Goal: Transaction & Acquisition: Purchase product/service

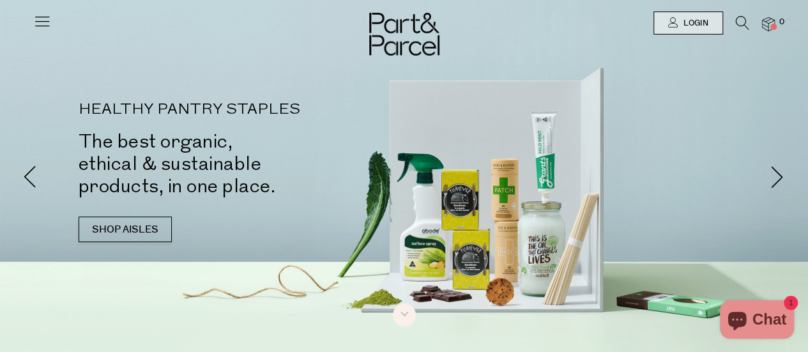
click at [42, 24] on icon at bounding box center [42, 21] width 18 height 18
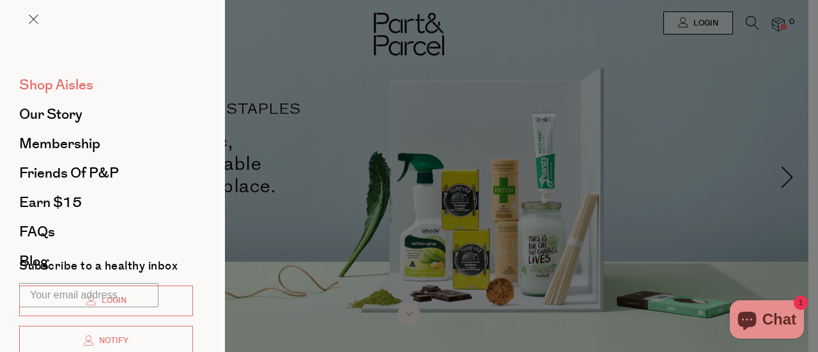
click at [52, 80] on span "Shop Aisles" at bounding box center [56, 85] width 74 height 20
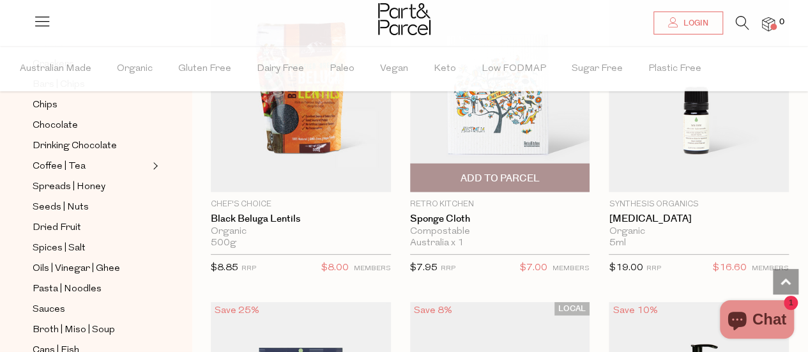
scroll to position [1803, 0]
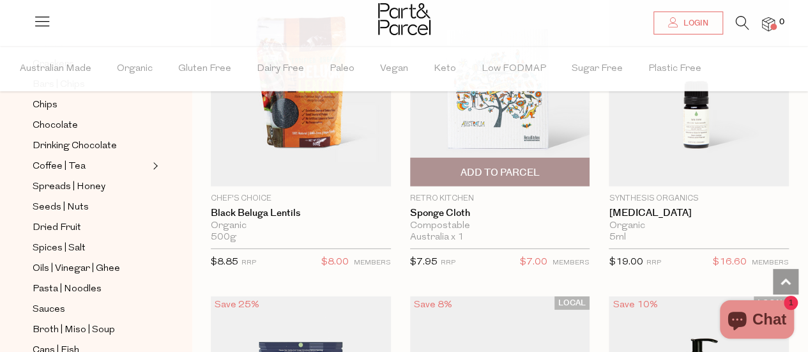
click at [474, 166] on span "Add To Parcel" at bounding box center [499, 172] width 79 height 13
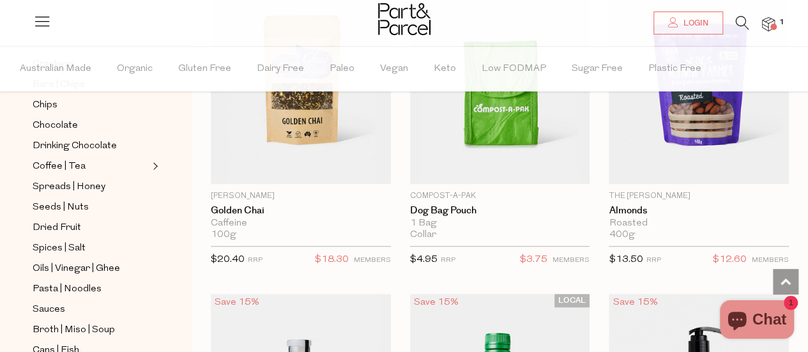
scroll to position [2688, 0]
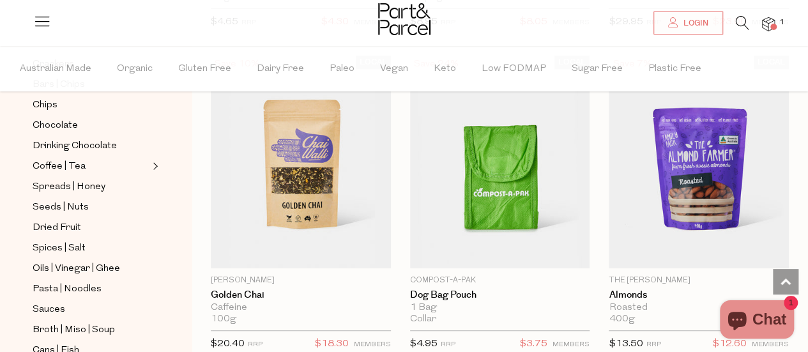
click at [742, 18] on icon at bounding box center [742, 23] width 13 height 14
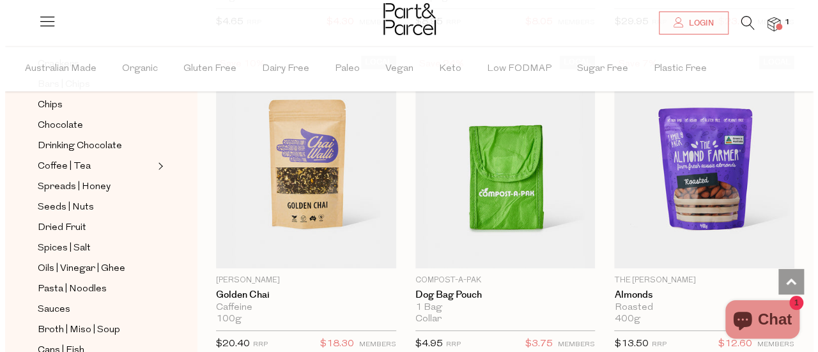
scroll to position [2719, 0]
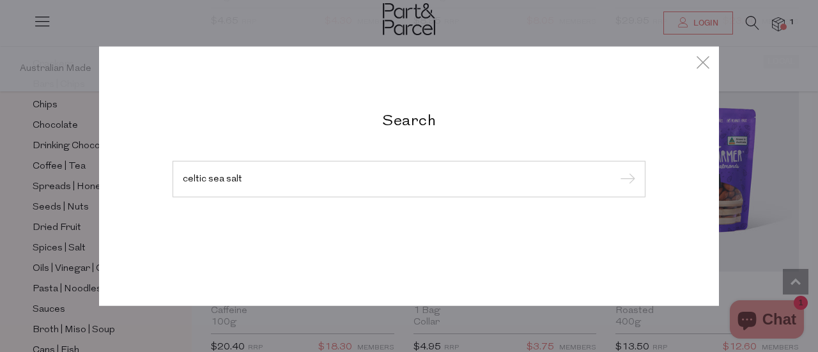
type input "celtic sea salt"
click at [616, 170] on input "submit" at bounding box center [625, 179] width 19 height 19
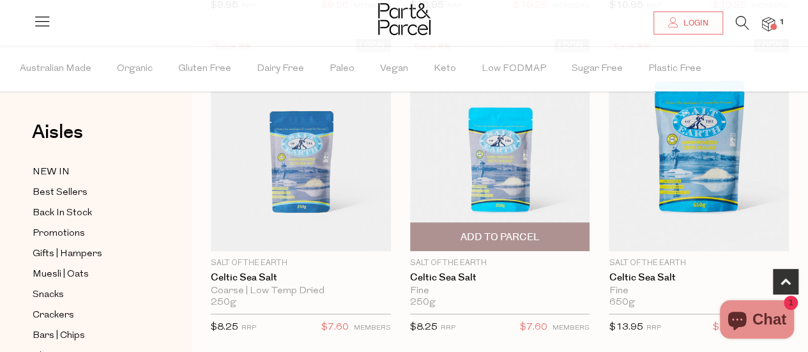
scroll to position [435, 0]
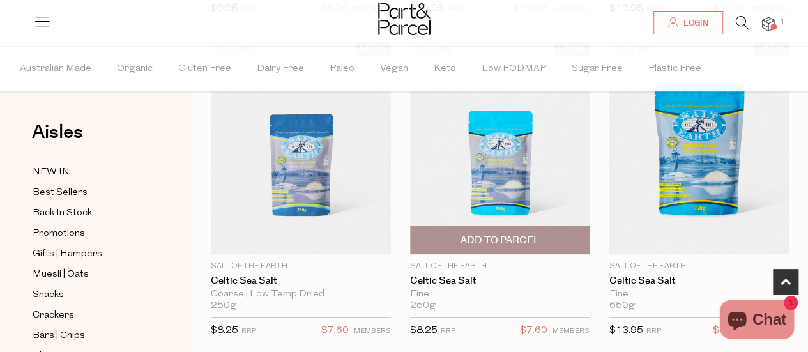
click at [471, 236] on span "Add To Parcel" at bounding box center [499, 240] width 79 height 13
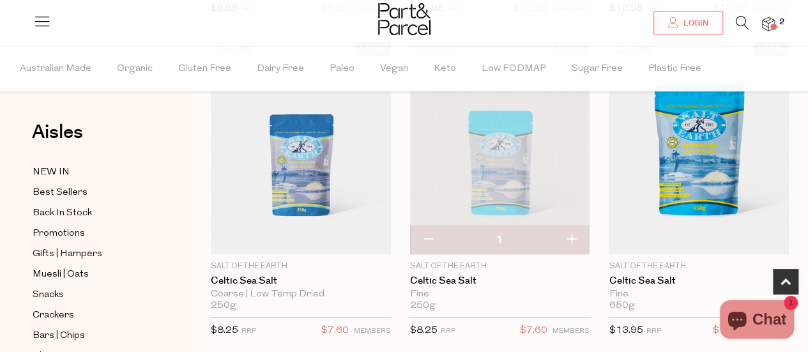
click at [742, 24] on icon at bounding box center [742, 23] width 13 height 14
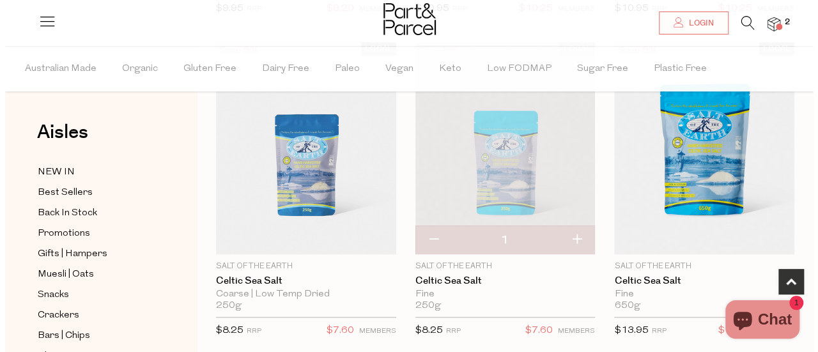
scroll to position [439, 0]
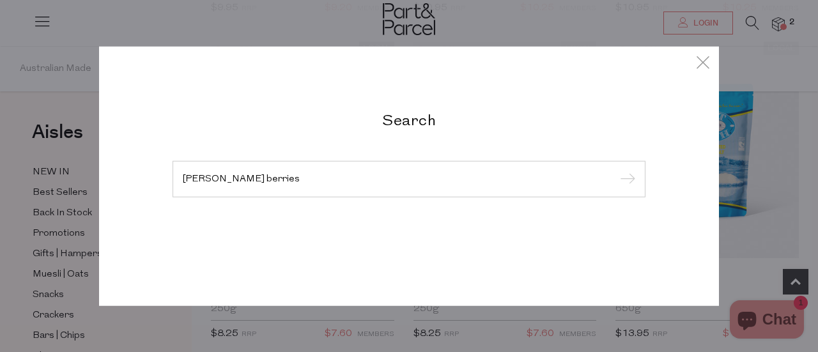
type input "wilder berries"
click at [616, 170] on input "submit" at bounding box center [625, 179] width 19 height 19
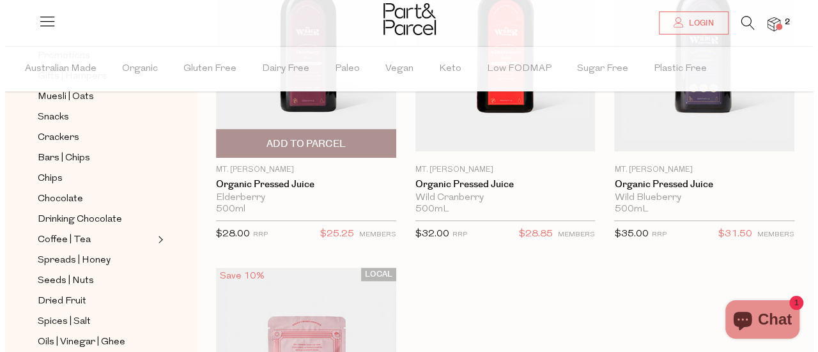
scroll to position [154, 0]
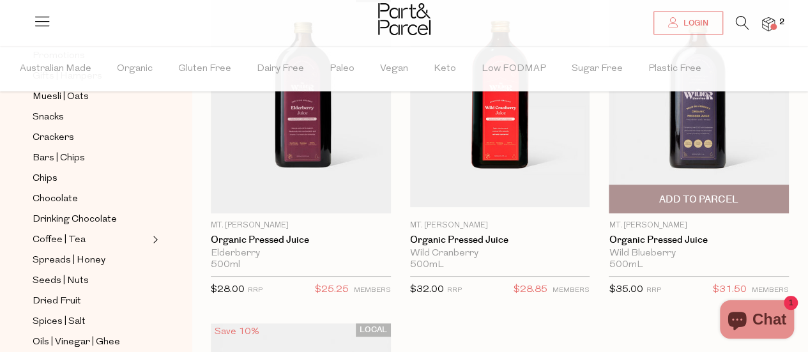
click at [668, 195] on span "Add To Parcel" at bounding box center [698, 199] width 79 height 13
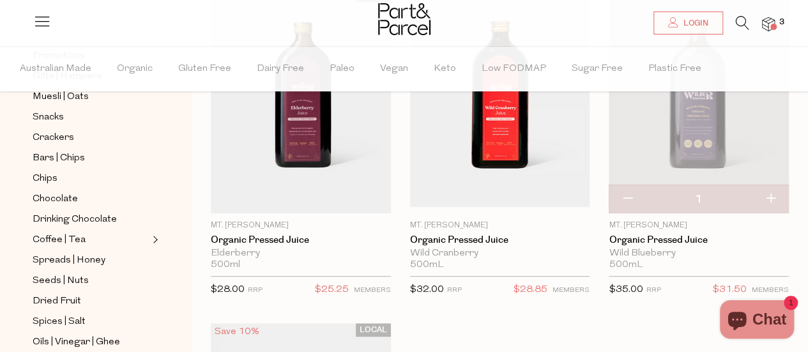
click at [741, 24] on icon at bounding box center [742, 23] width 13 height 14
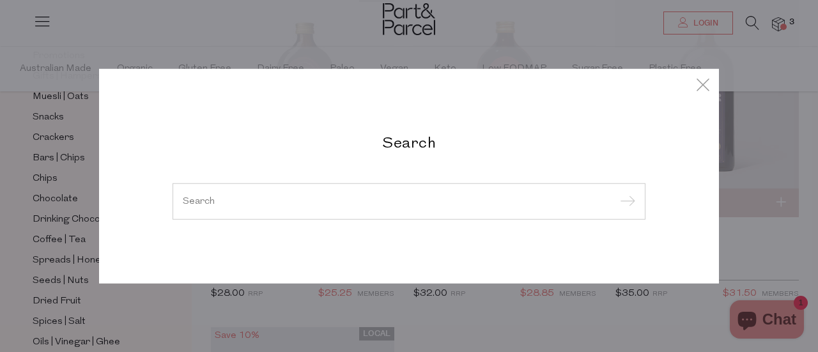
click at [353, 202] on input "search" at bounding box center [409, 201] width 452 height 10
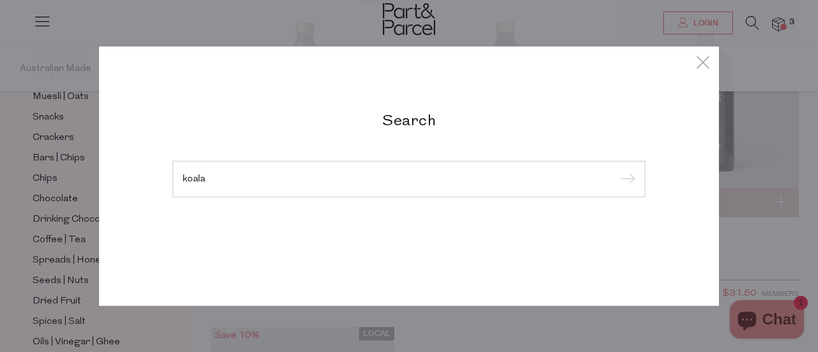
type input "koala"
click at [616, 170] on input "submit" at bounding box center [625, 179] width 19 height 19
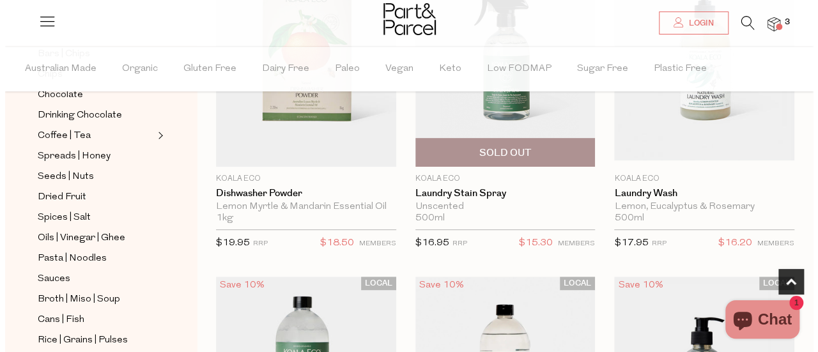
scroll to position [204, 0]
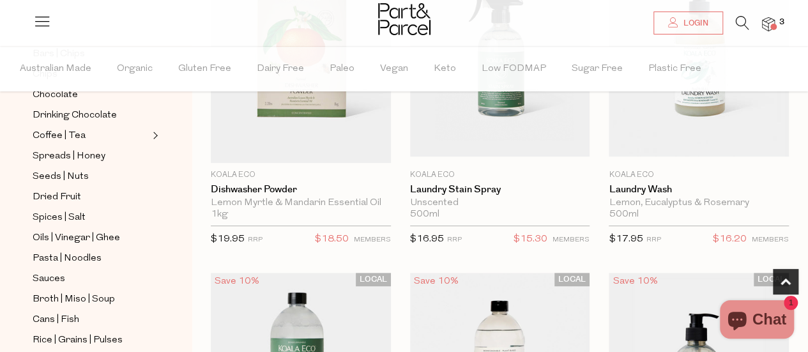
click at [769, 29] on img at bounding box center [768, 24] width 13 height 15
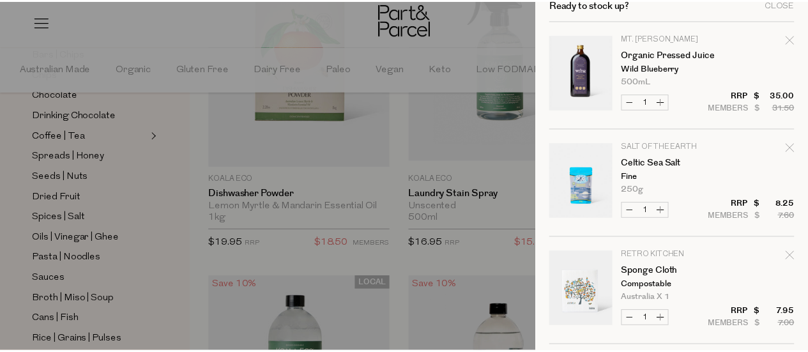
scroll to position [0, 0]
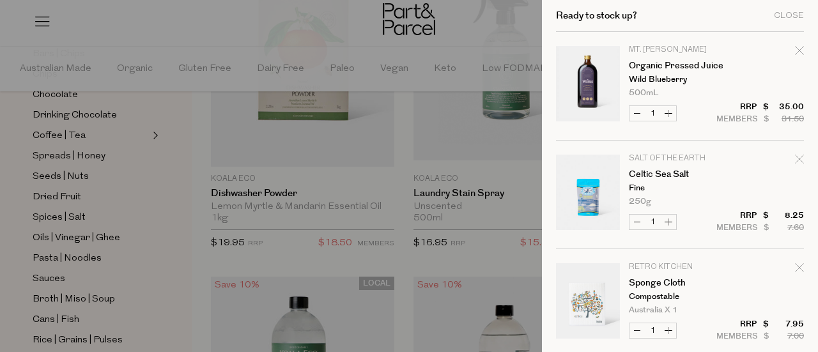
click at [474, 38] on div at bounding box center [409, 176] width 818 height 352
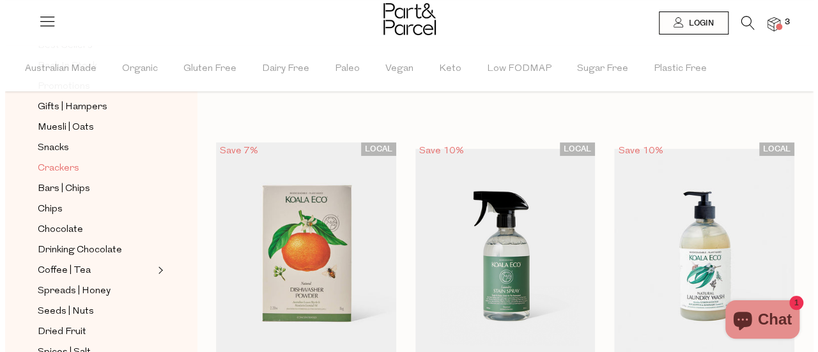
scroll to position [148, 0]
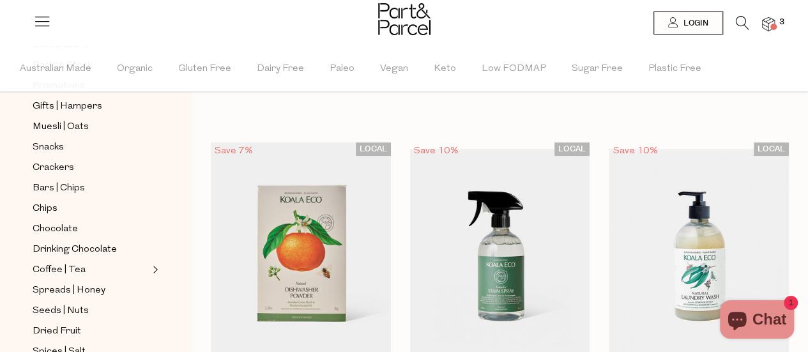
click at [742, 20] on icon at bounding box center [742, 23] width 13 height 14
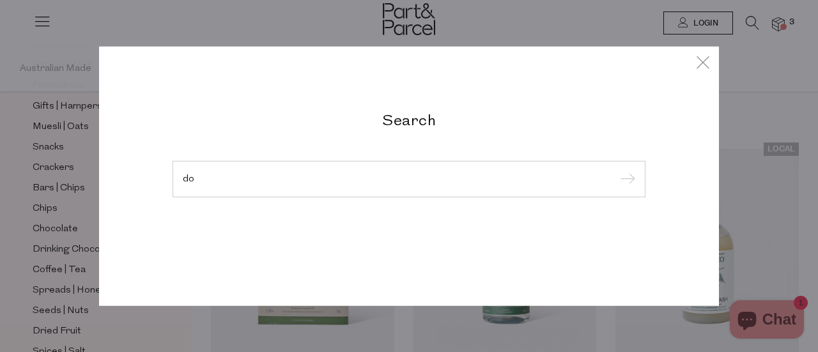
type input "d"
type input "fodbod"
click at [616, 170] on input "submit" at bounding box center [625, 179] width 19 height 19
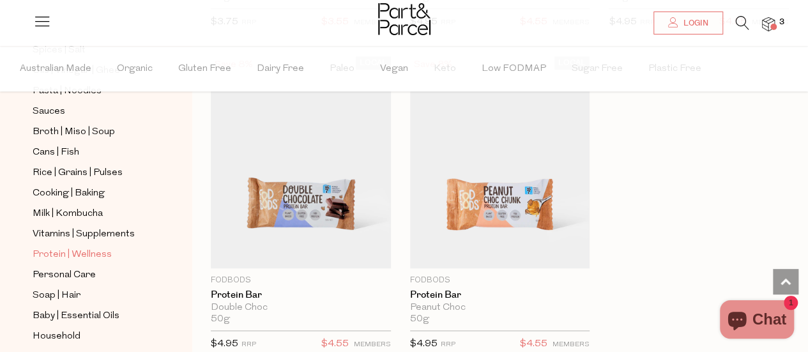
scroll to position [448, 0]
click at [73, 248] on span "Protein | Wellness" at bounding box center [72, 255] width 79 height 15
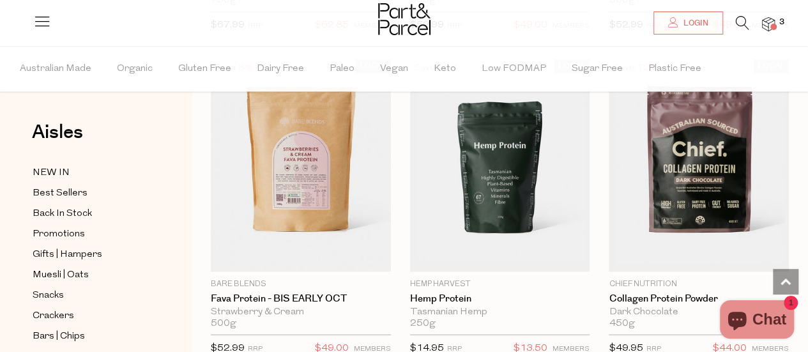
scroll to position [1076, 0]
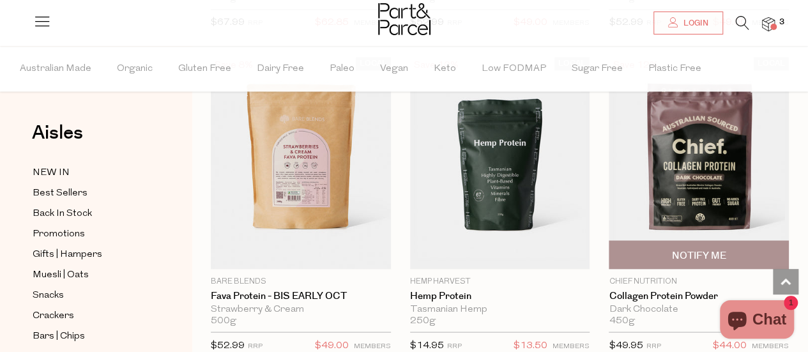
click at [680, 256] on span "Notify Me" at bounding box center [699, 254] width 54 height 13
type input "Notify when available"
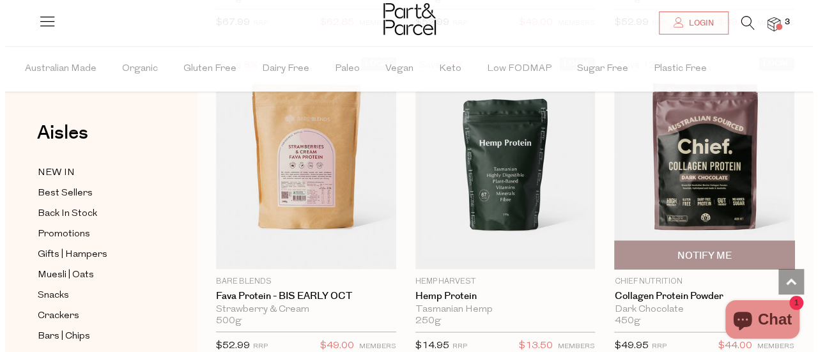
scroll to position [1088, 0]
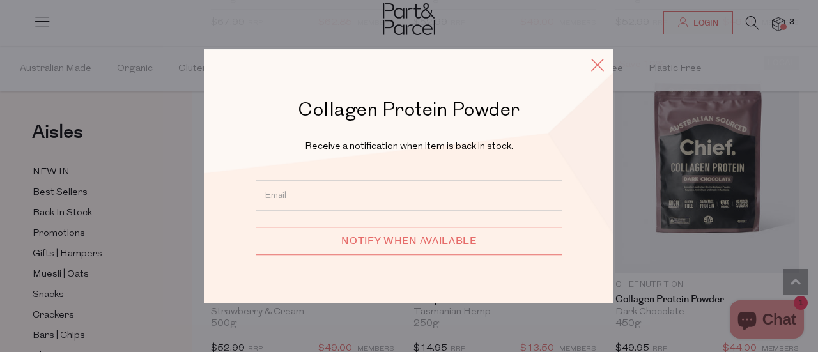
click at [602, 65] on icon at bounding box center [597, 65] width 19 height 19
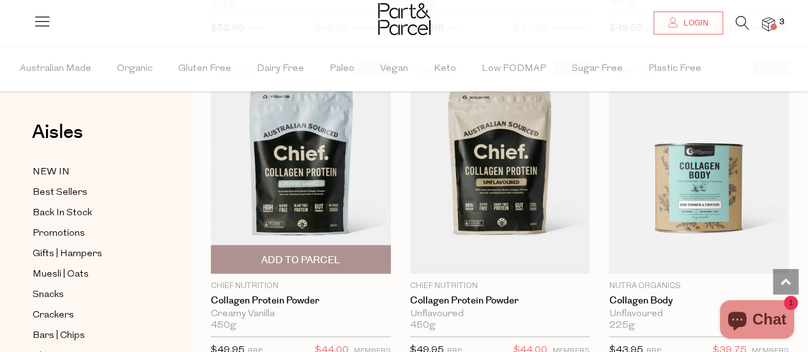
scroll to position [1393, 0]
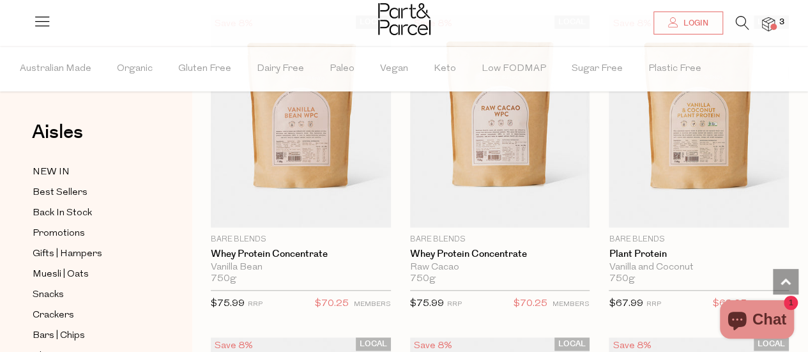
click at [740, 31] on link at bounding box center [742, 26] width 13 height 13
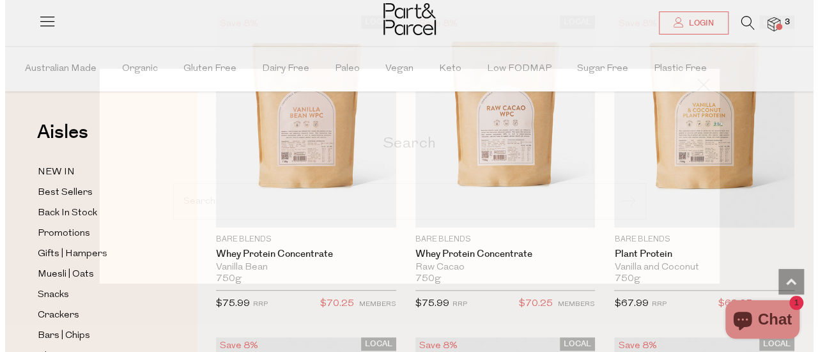
scroll to position [477, 0]
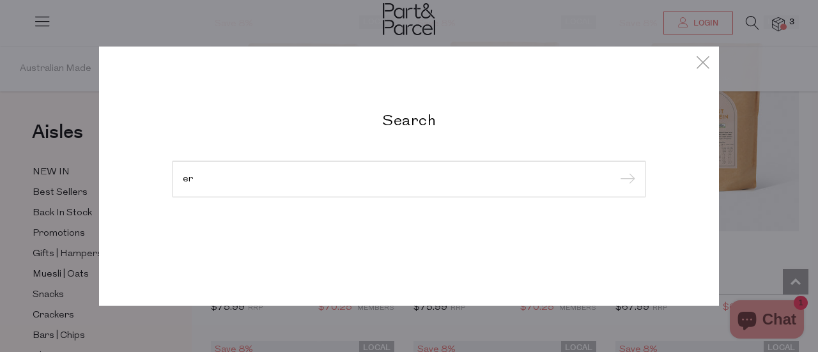
type input "e"
type input "ceratine"
click at [616, 170] on input "submit" at bounding box center [625, 179] width 19 height 19
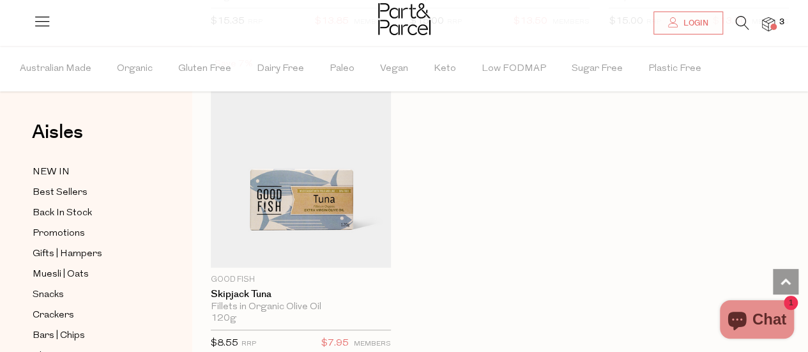
scroll to position [5253, 0]
click at [740, 24] on icon at bounding box center [742, 23] width 13 height 14
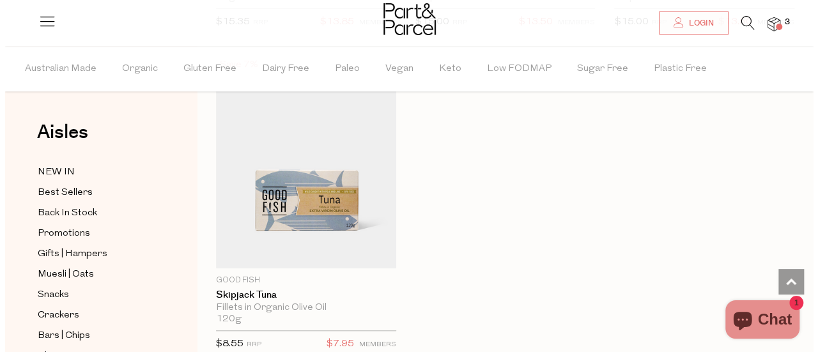
scroll to position [5315, 0]
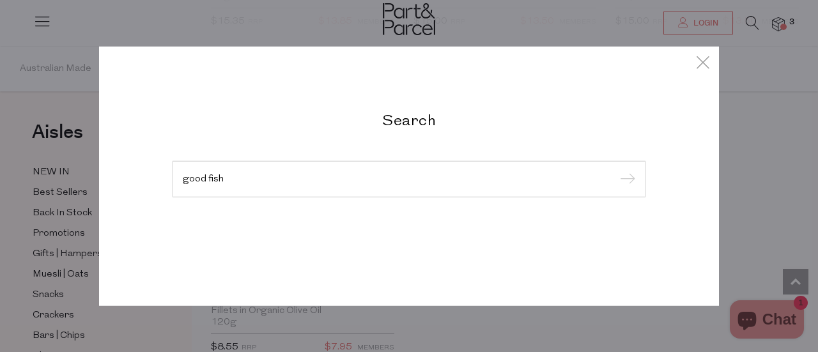
type input "good fish"
click at [616, 170] on input "submit" at bounding box center [625, 179] width 19 height 19
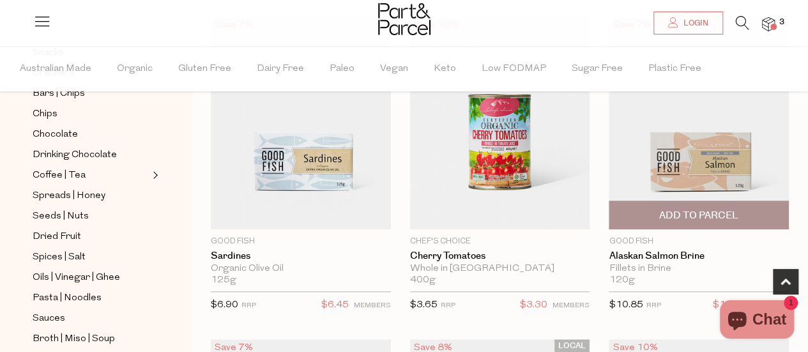
scroll to position [442, 0]
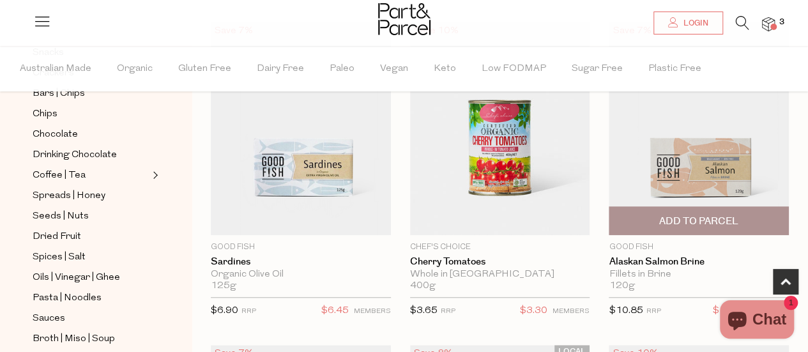
click at [713, 218] on span "Add To Parcel" at bounding box center [698, 221] width 79 height 13
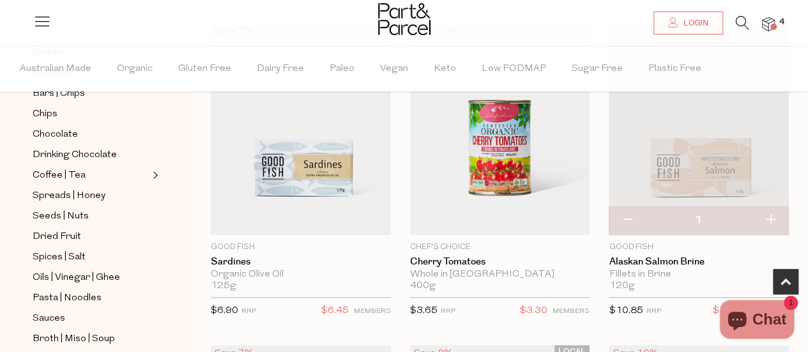
click at [772, 218] on button "button" at bounding box center [770, 220] width 36 height 28
type input "2"
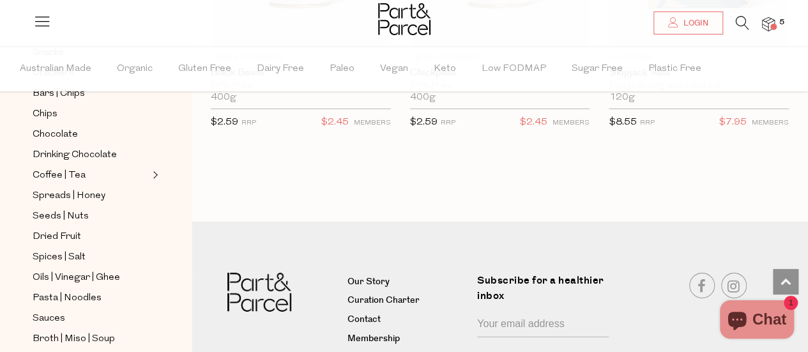
scroll to position [2003, 0]
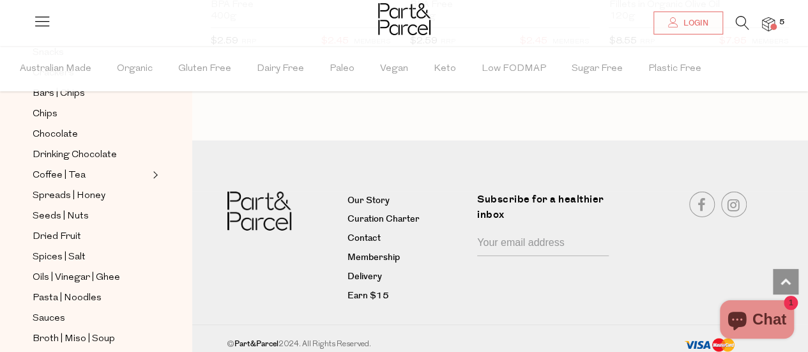
click at [742, 27] on icon at bounding box center [742, 23] width 13 height 14
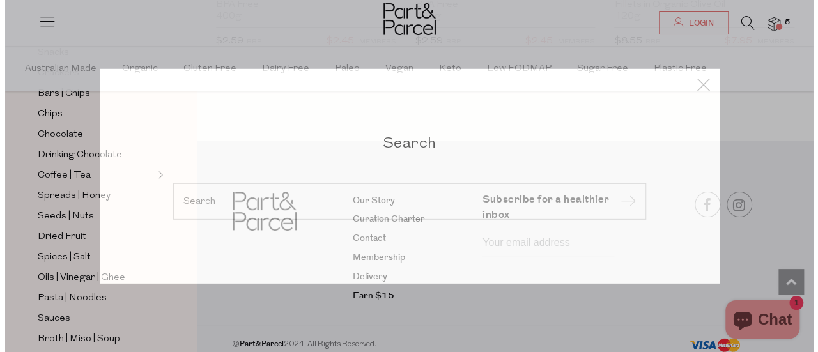
scroll to position [2026, 0]
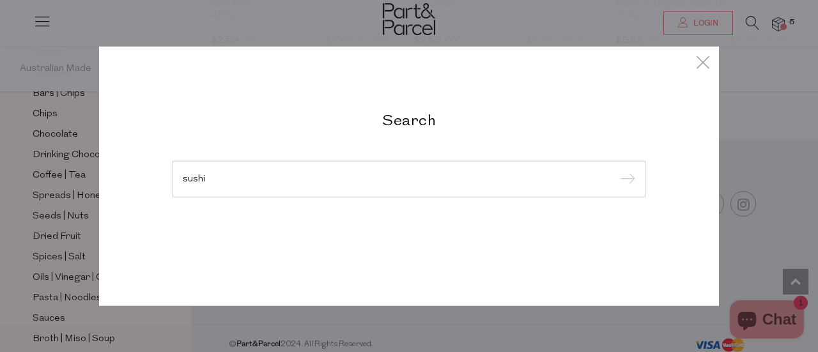
type input "sushi"
click at [616, 170] on input "submit" at bounding box center [625, 179] width 19 height 19
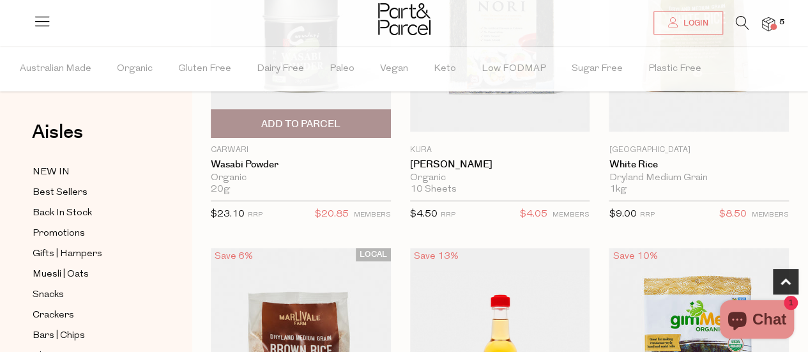
scroll to position [230, 0]
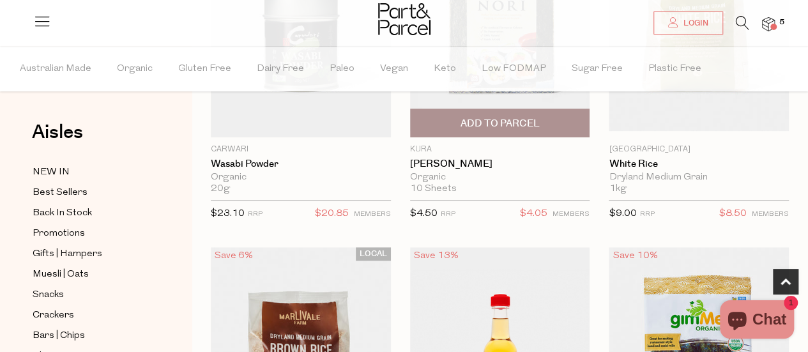
click at [516, 122] on span "Add To Parcel" at bounding box center [499, 123] width 79 height 13
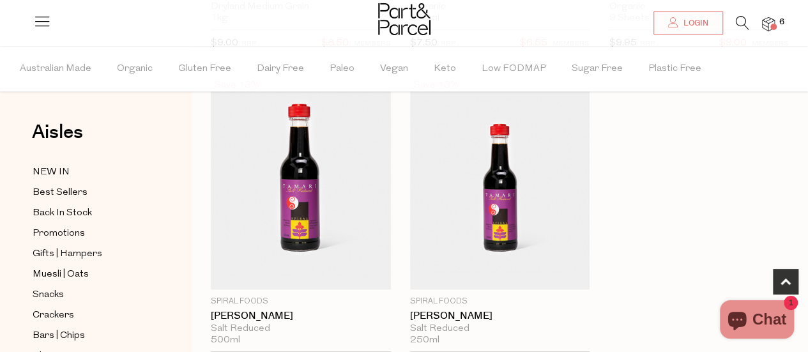
scroll to position [420, 0]
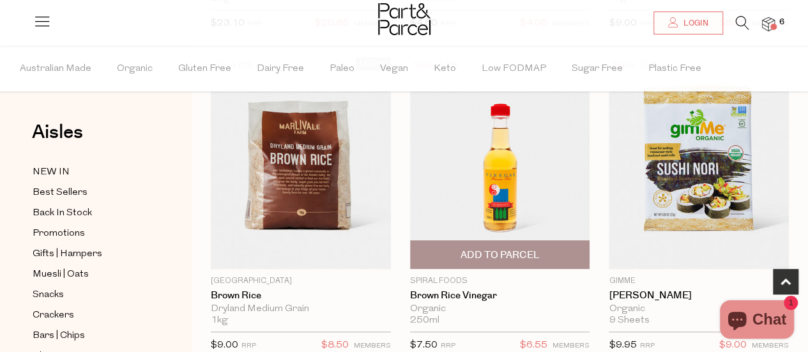
click at [517, 249] on span "Add To Parcel" at bounding box center [499, 254] width 79 height 13
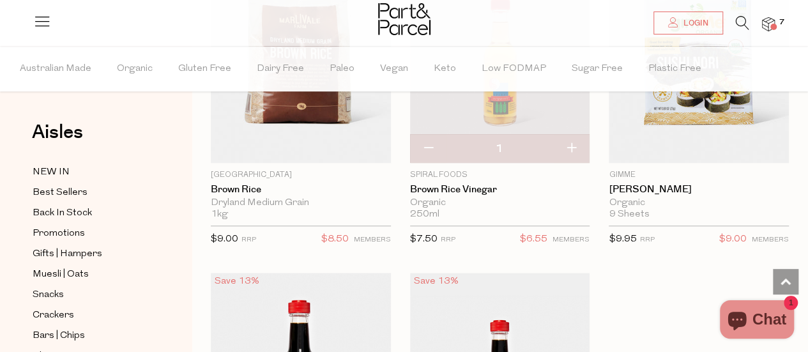
scroll to position [496, 0]
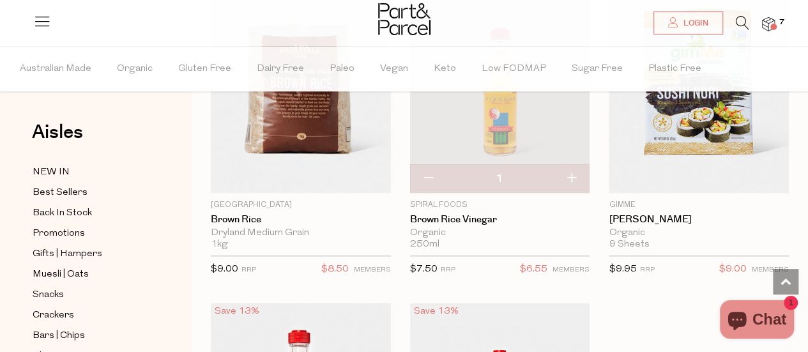
click at [774, 27] on span at bounding box center [773, 27] width 6 height 6
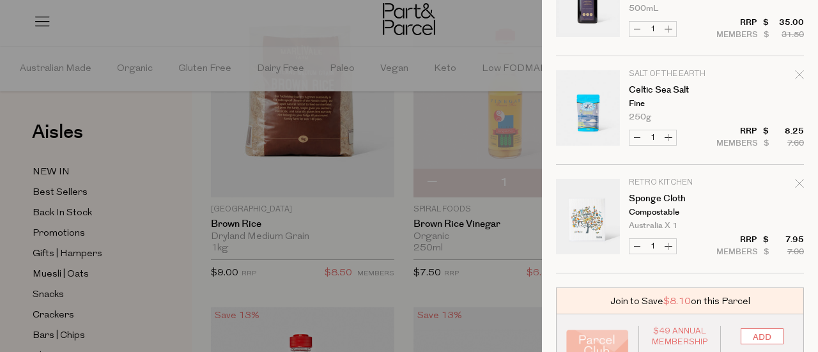
scroll to position [543, 0]
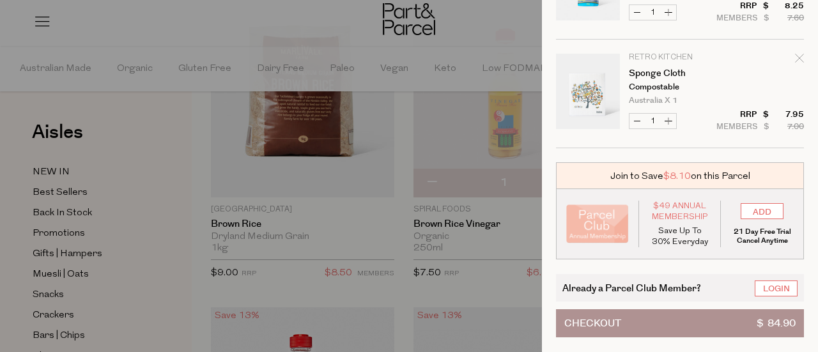
click at [502, 39] on div at bounding box center [409, 176] width 818 height 352
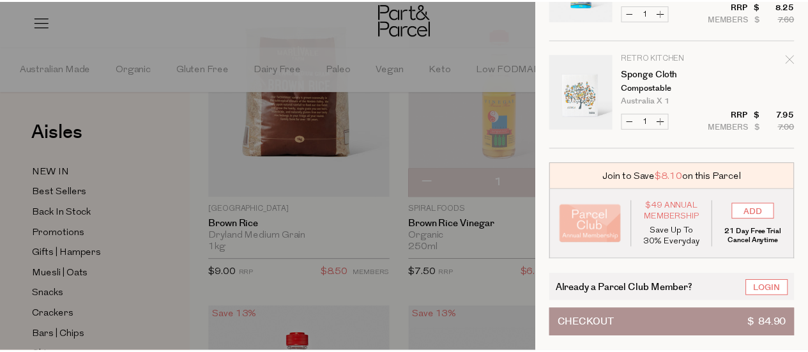
scroll to position [496, 0]
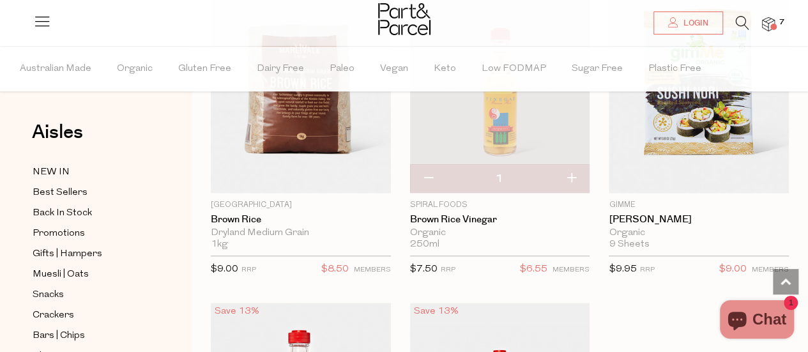
click at [737, 21] on icon at bounding box center [742, 23] width 13 height 14
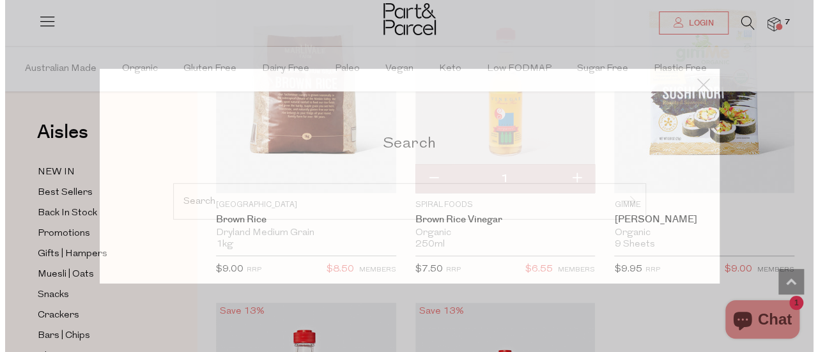
scroll to position [500, 0]
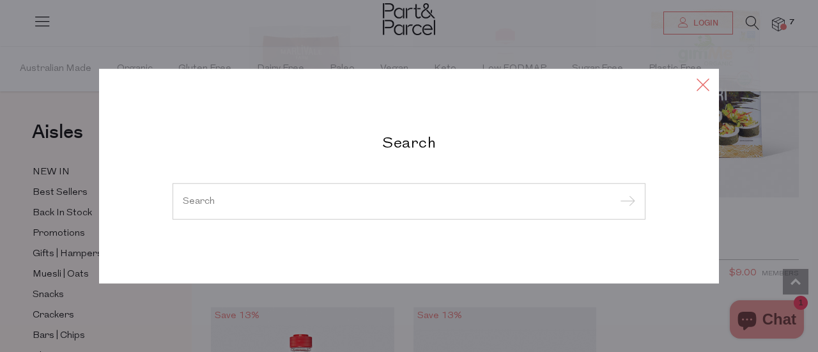
click at [708, 80] on icon at bounding box center [702, 84] width 19 height 19
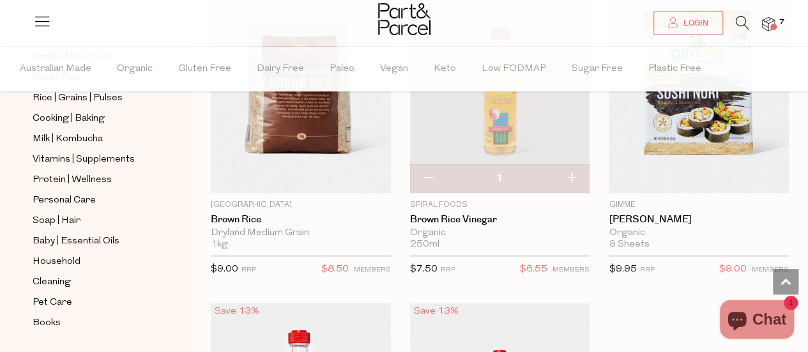
scroll to position [524, 0]
click at [52, 315] on span "Books" at bounding box center [47, 322] width 28 height 15
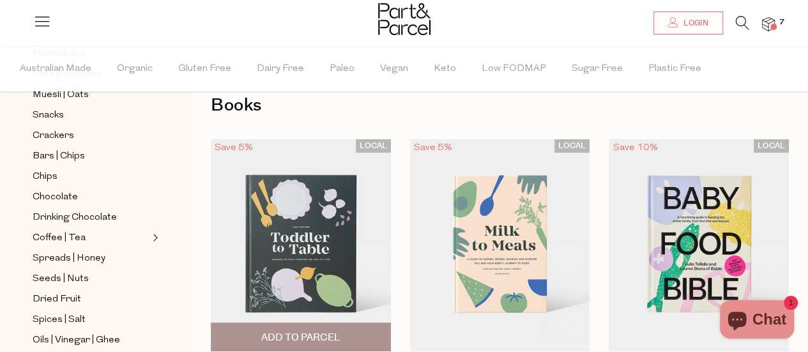
scroll to position [73, 0]
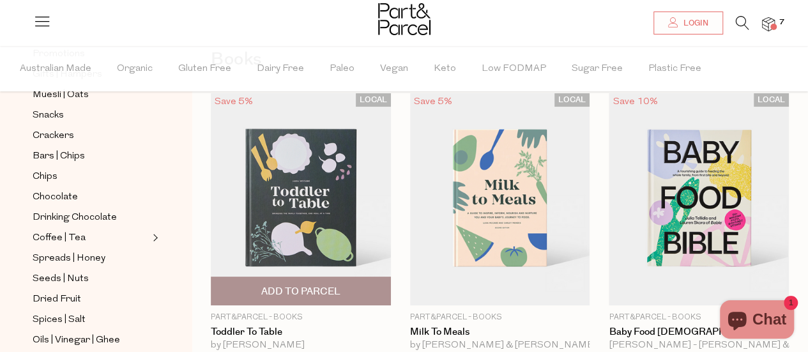
click at [290, 289] on span "Add To Parcel" at bounding box center [300, 291] width 79 height 13
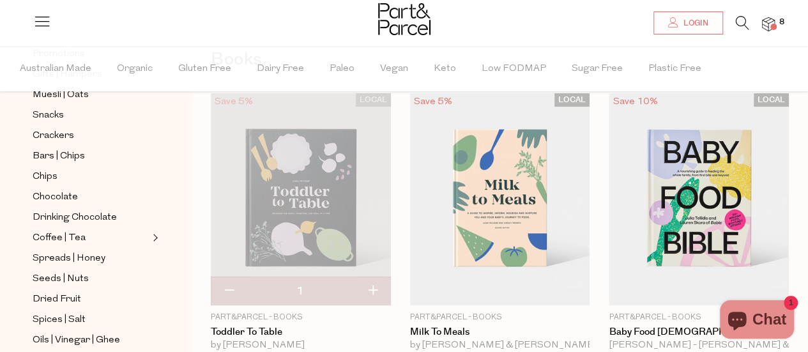
click at [782, 22] on span "8" at bounding box center [781, 22] width 11 height 11
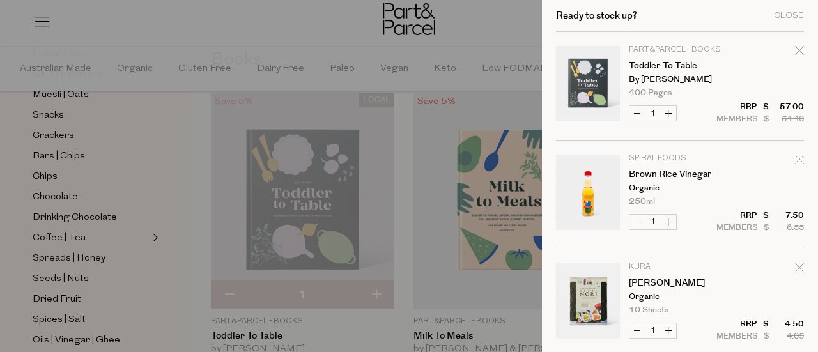
click at [507, 22] on div at bounding box center [409, 176] width 818 height 352
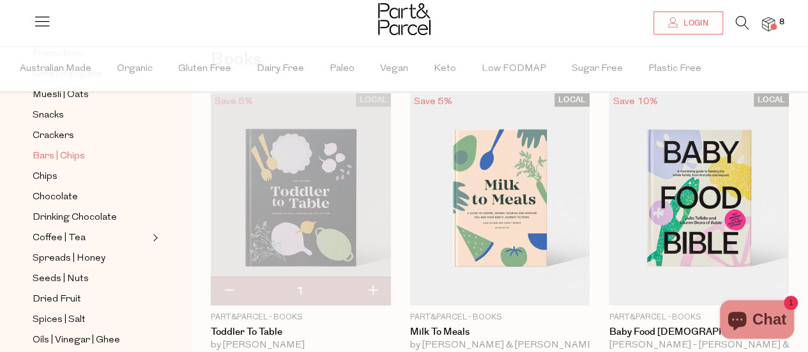
click at [54, 151] on span "Bars | Chips" at bounding box center [59, 156] width 52 height 15
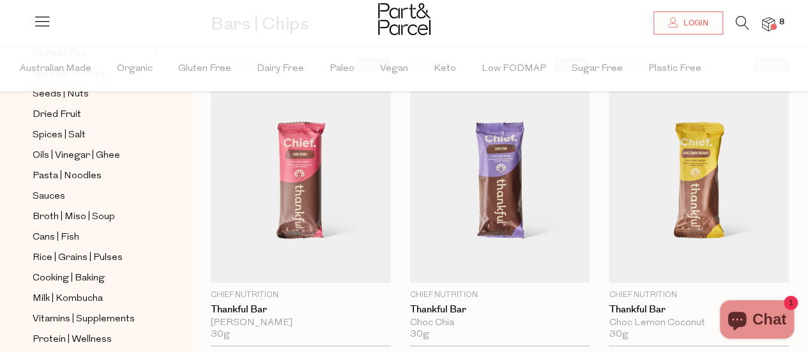
scroll to position [537, 0]
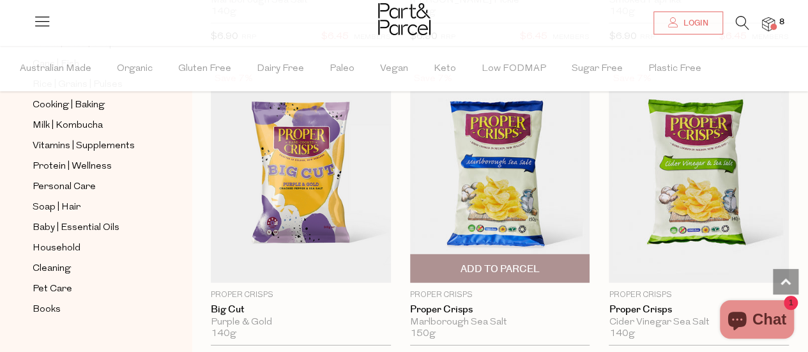
scroll to position [6601, 0]
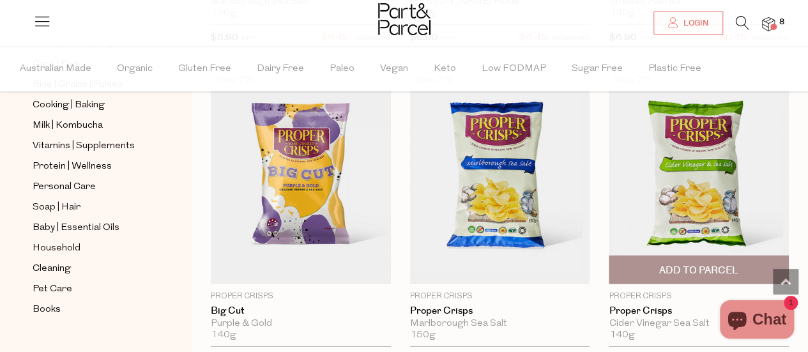
click at [678, 264] on span "Add To Parcel" at bounding box center [698, 270] width 79 height 13
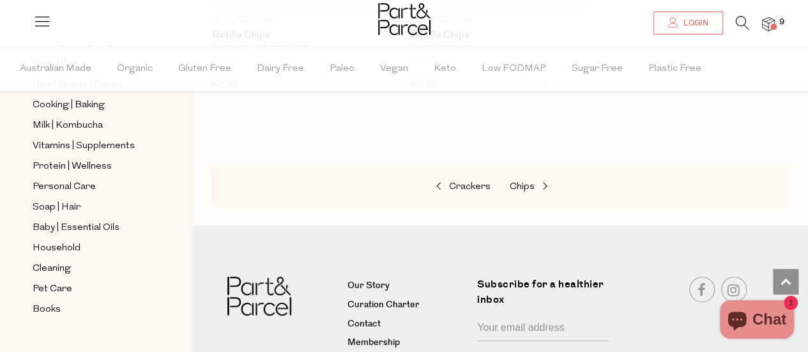
scroll to position [7534, 0]
click at [539, 182] on span at bounding box center [544, 187] width 18 height 10
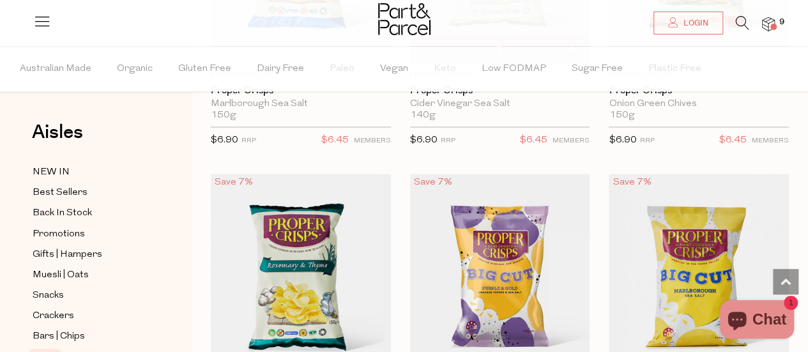
scroll to position [1008, 0]
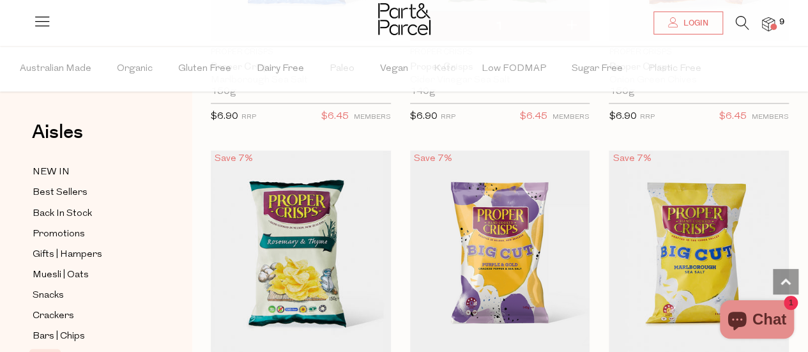
click at [767, 30] on img at bounding box center [768, 24] width 13 height 15
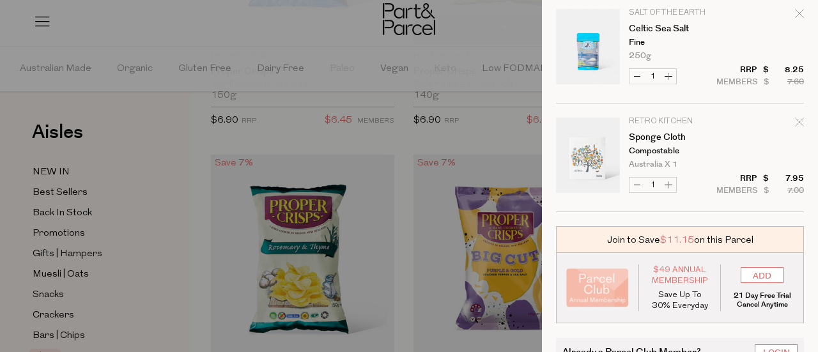
scroll to position [760, 0]
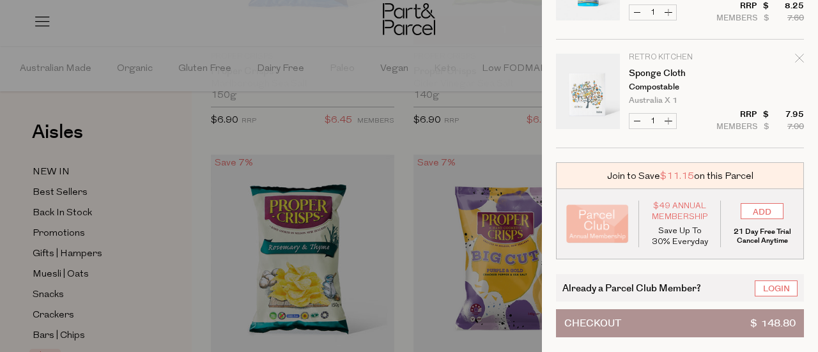
click at [666, 309] on button "Checkout $ 148.80" at bounding box center [680, 323] width 248 height 28
click at [714, 310] on button "Checkout $ 148.80" at bounding box center [680, 323] width 248 height 28
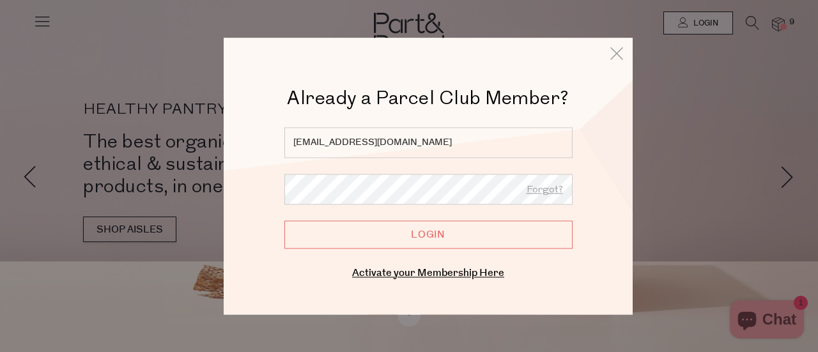
click at [393, 236] on input "Login" at bounding box center [428, 234] width 288 height 28
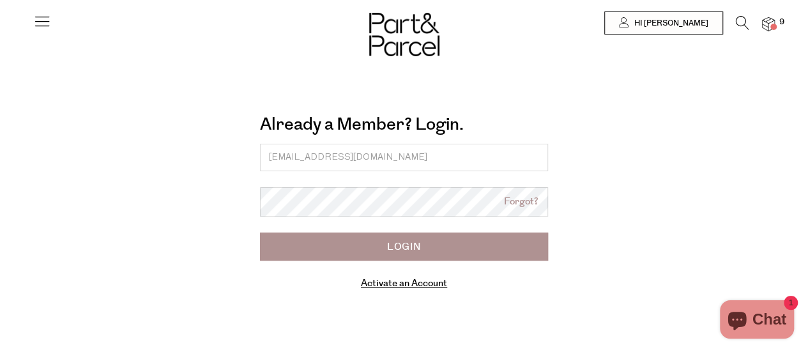
type input "[EMAIL_ADDRESS][DOMAIN_NAME]"
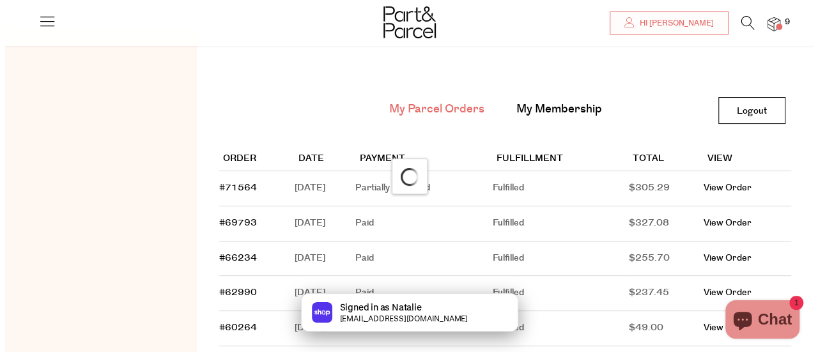
scroll to position [40, 0]
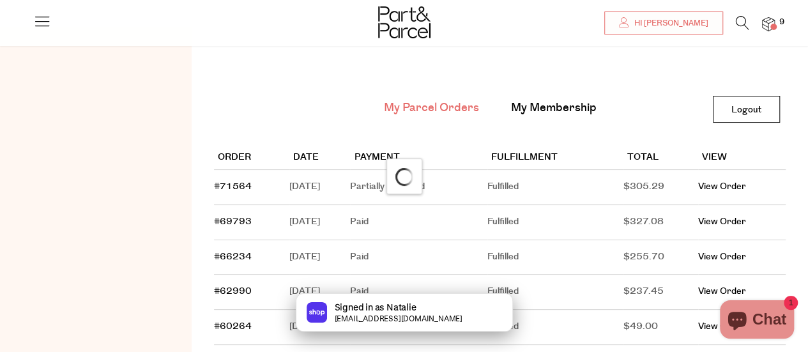
click at [772, 25] on span at bounding box center [773, 27] width 6 height 6
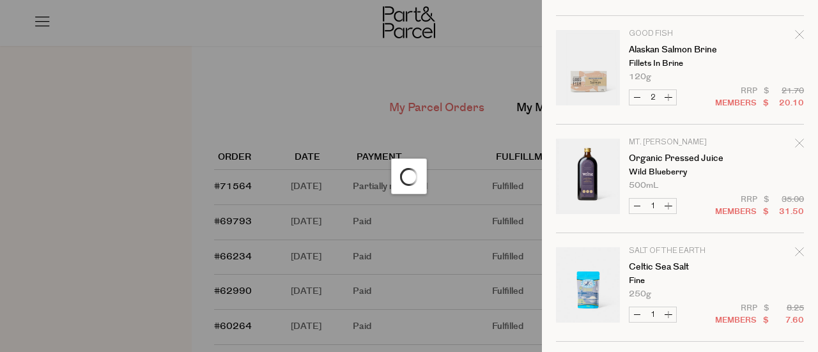
scroll to position [649, 0]
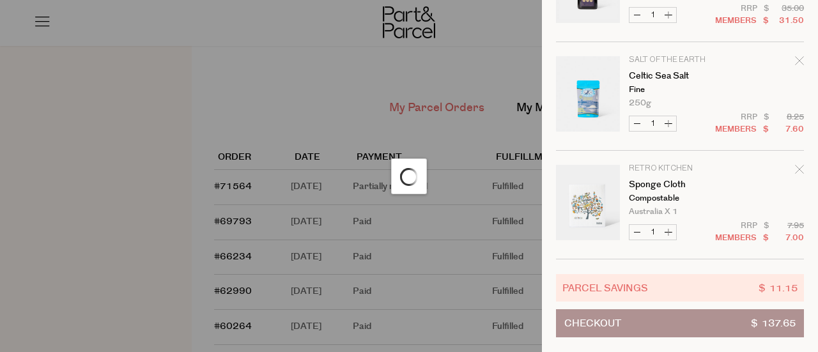
click at [370, 102] on div at bounding box center [409, 176] width 818 height 352
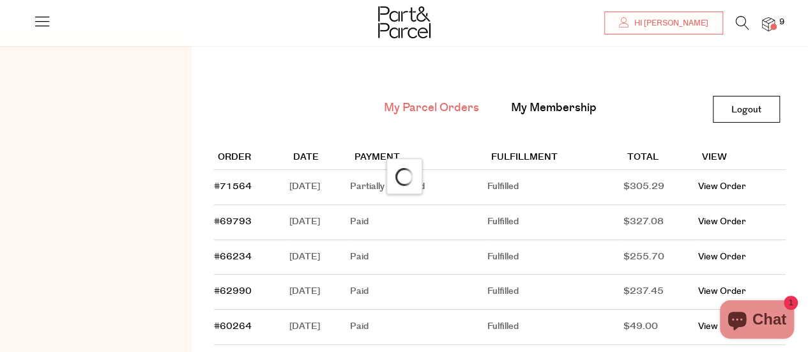
click at [772, 19] on img at bounding box center [768, 24] width 13 height 15
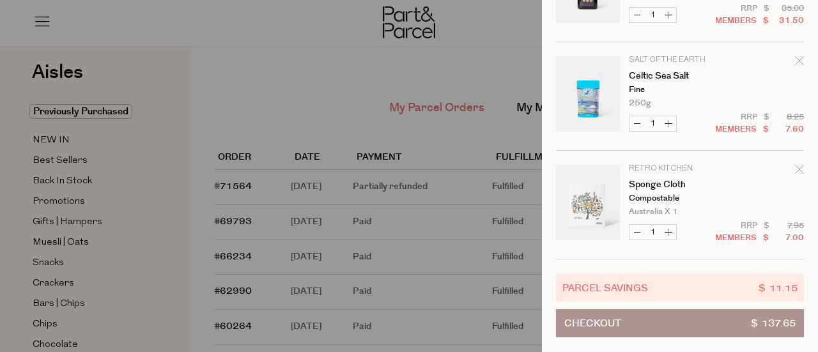
click at [694, 315] on button "Checkout $ 137.65" at bounding box center [680, 323] width 248 height 28
